Goal: Find specific page/section: Find specific page/section

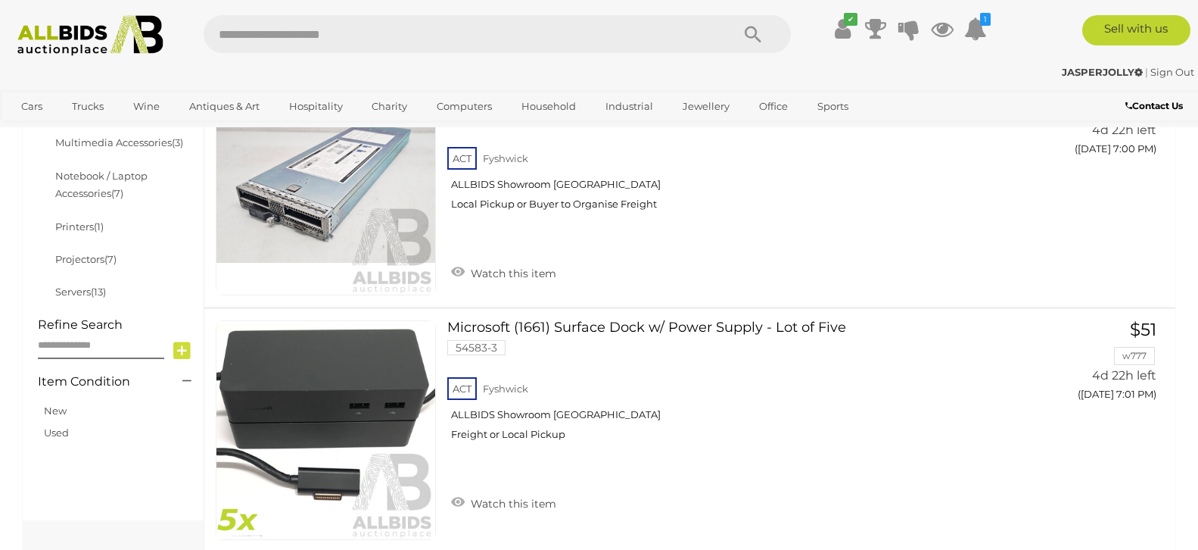
scroll to position [585, 1]
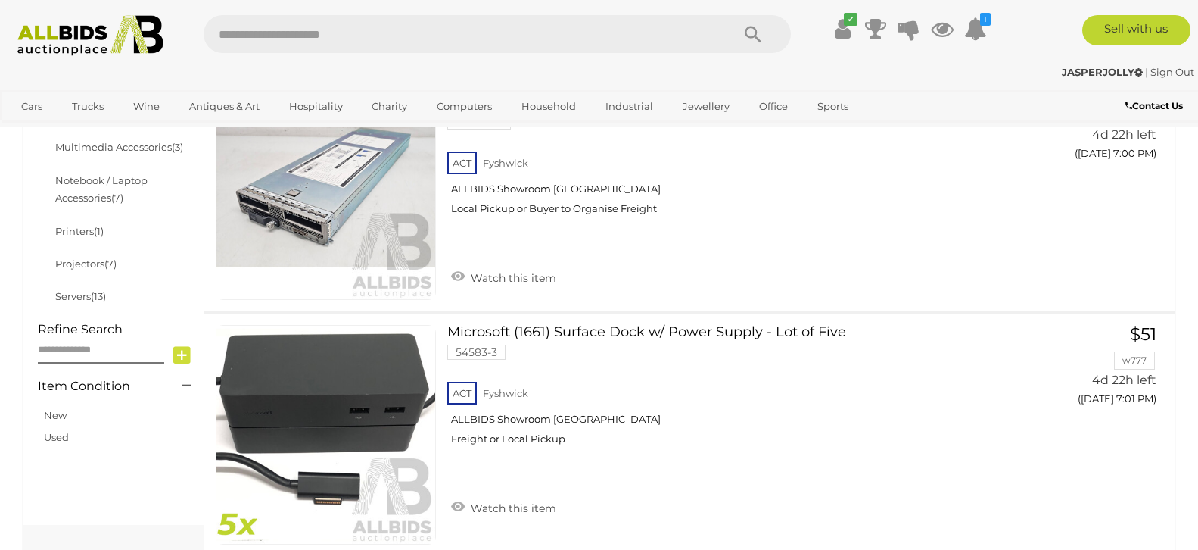
click at [65, 32] on img at bounding box center [90, 35] width 163 height 41
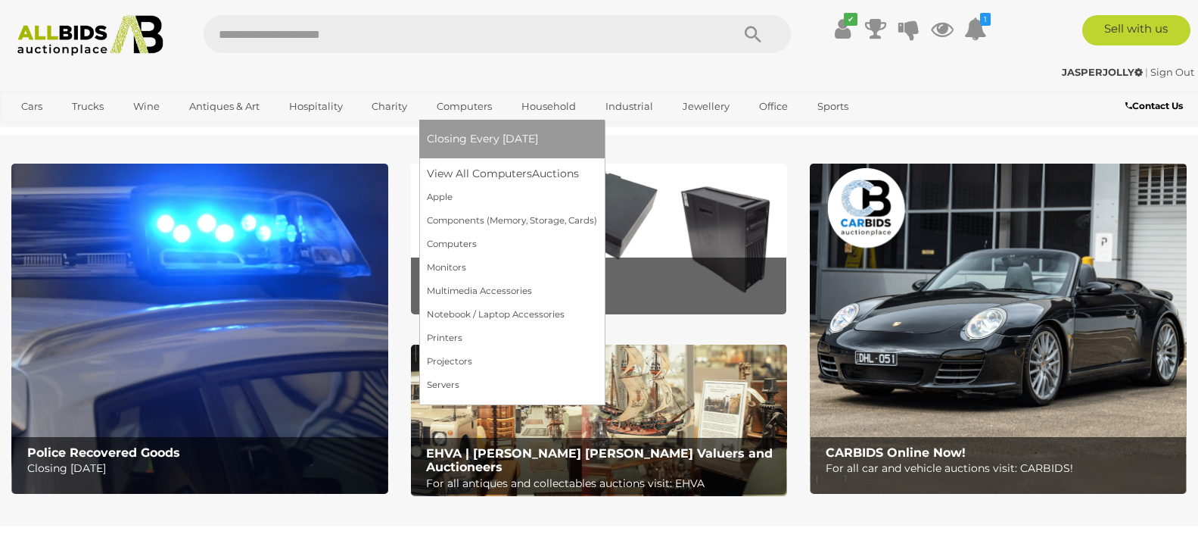
click at [454, 106] on link "Computers" at bounding box center [464, 106] width 75 height 25
click at [434, 192] on link "Apple" at bounding box center [512, 196] width 170 height 23
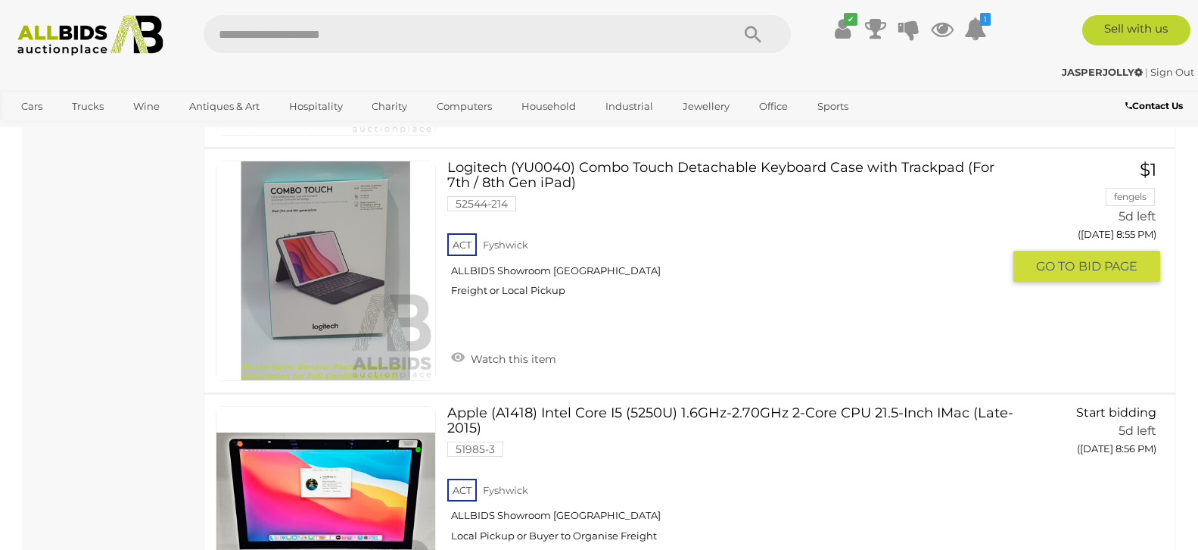
scroll to position [3447, 0]
